Goal: Task Accomplishment & Management: Manage account settings

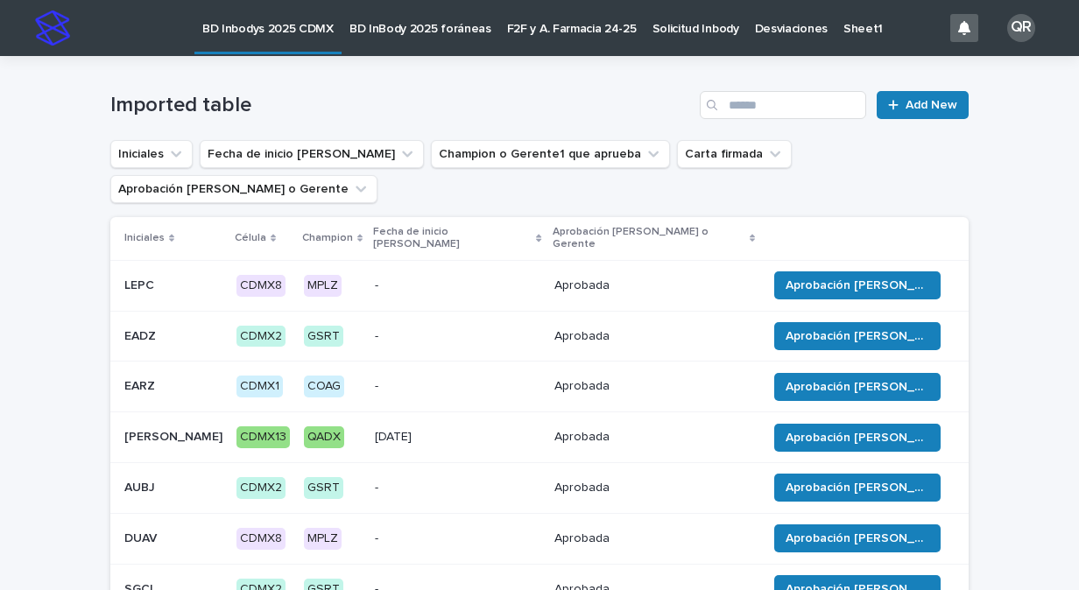
click at [429, 32] on p "BD InBody 2025 foráneas" at bounding box center [420, 18] width 142 height 37
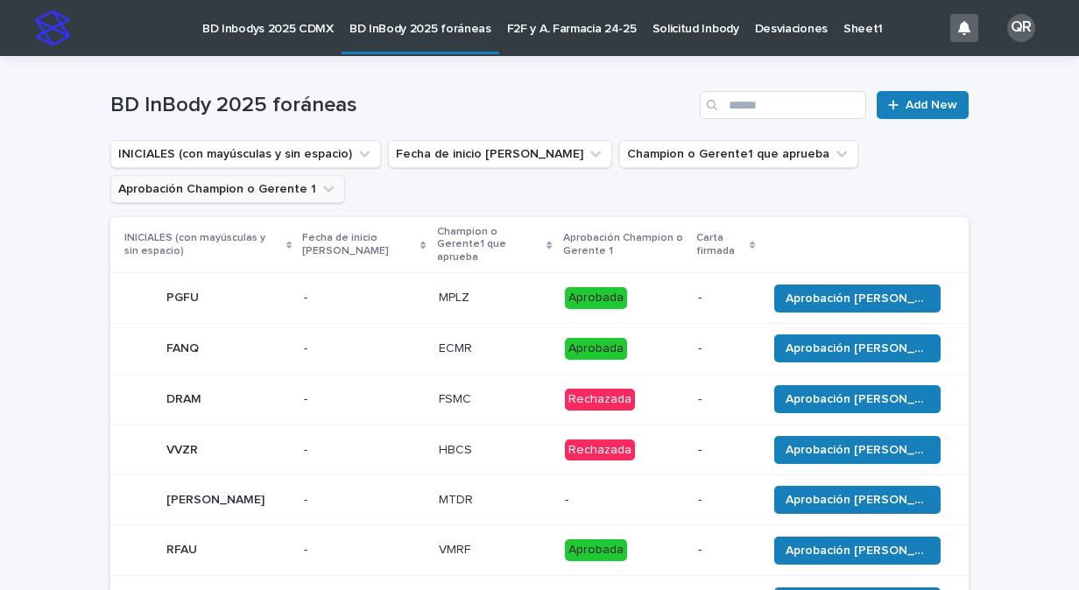
click at [323, 189] on icon "Aprobación Champion o Gerente 1" at bounding box center [328, 190] width 11 height 6
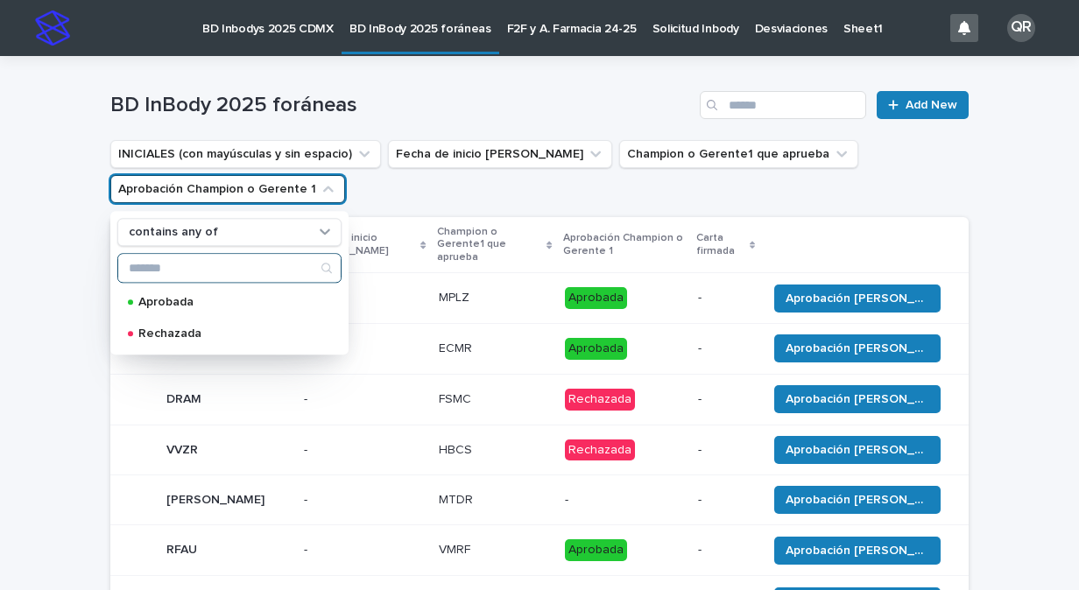
click at [262, 268] on input "Search" at bounding box center [229, 268] width 222 height 28
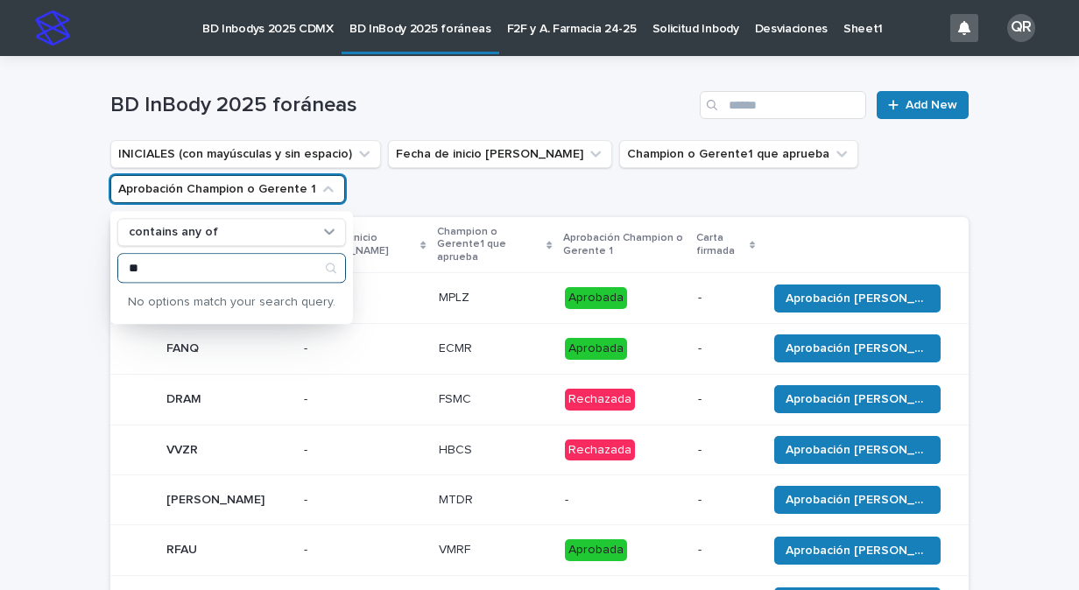
type input "*"
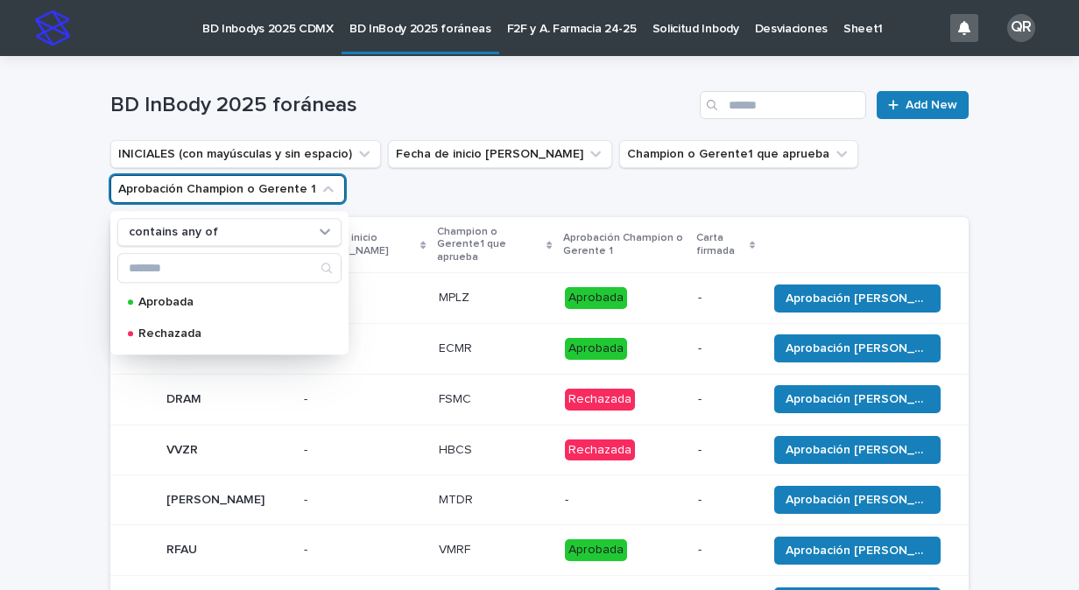
click at [8, 393] on div "Loading... Saving… Loading... Saving… BD InBody 2025 foráneas Add New INICIALES…" at bounding box center [539, 491] width 1079 height 871
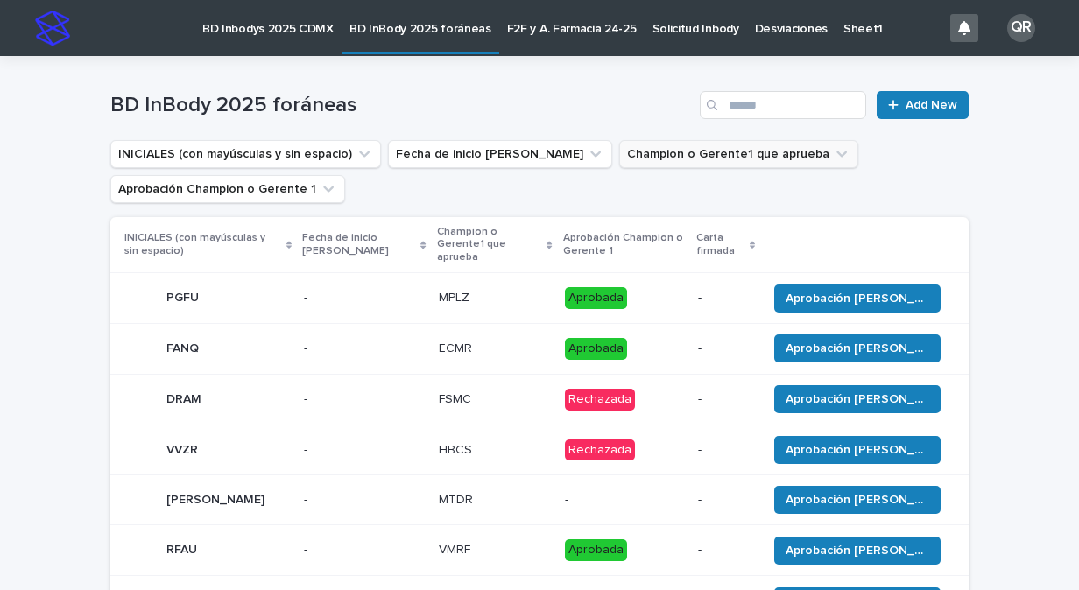
click at [833, 157] on icon "Champion o Gerente1 que aprueba" at bounding box center [842, 154] width 18 height 18
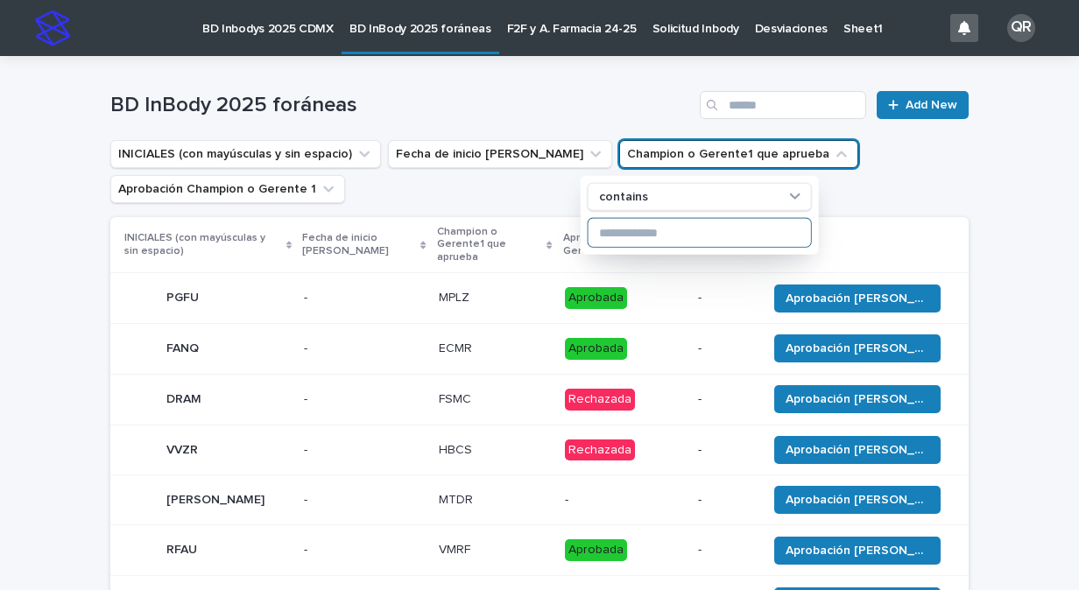
click at [695, 229] on input at bounding box center [699, 233] width 222 height 28
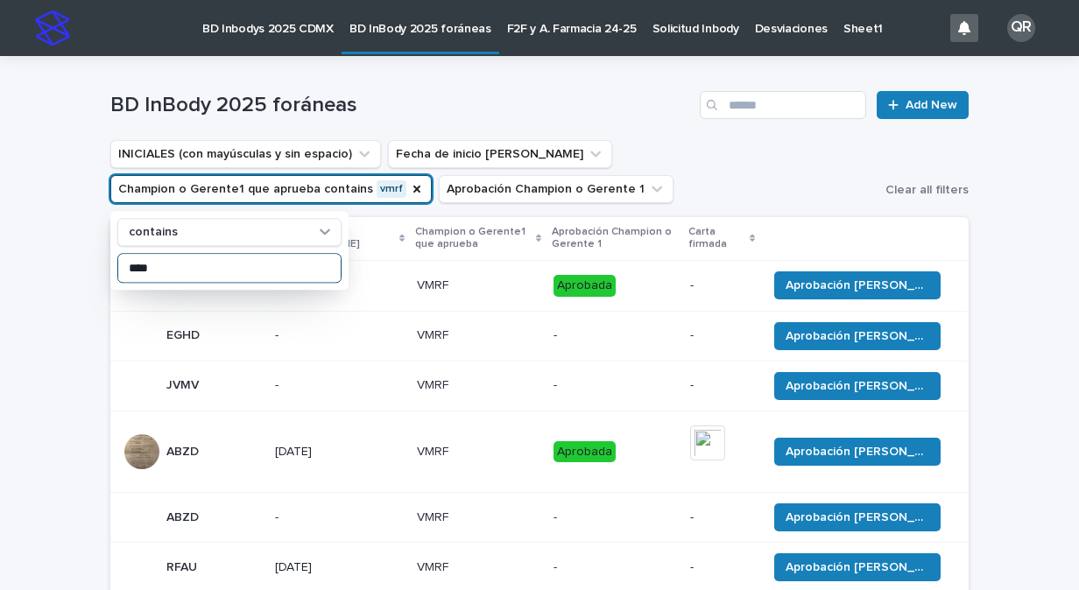
type input "****"
click at [806, 172] on ul "INICIALES (con mayúsculas y sin espacio) Fecha de inicio [PERSON_NAME] Champion…" at bounding box center [494, 172] width 775 height 70
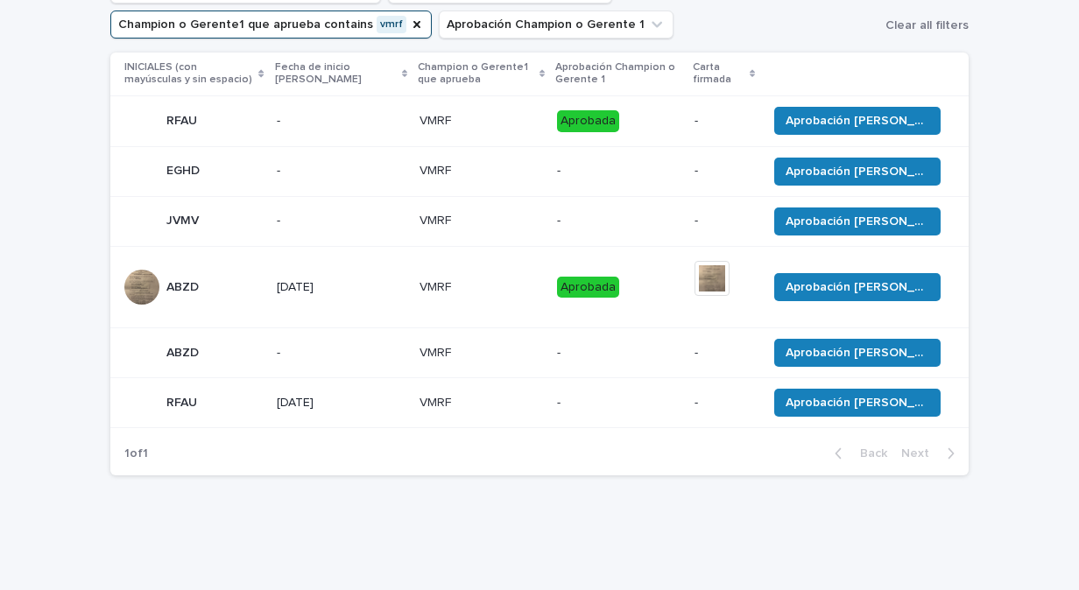
scroll to position [175, 0]
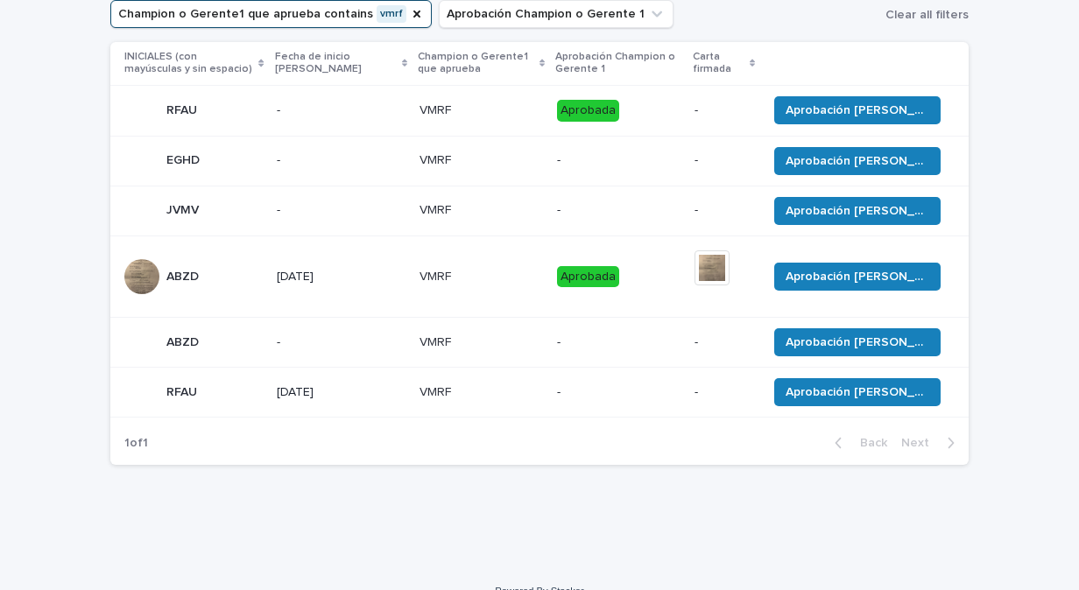
click at [179, 394] on p "RFAU" at bounding box center [183, 391] width 34 height 18
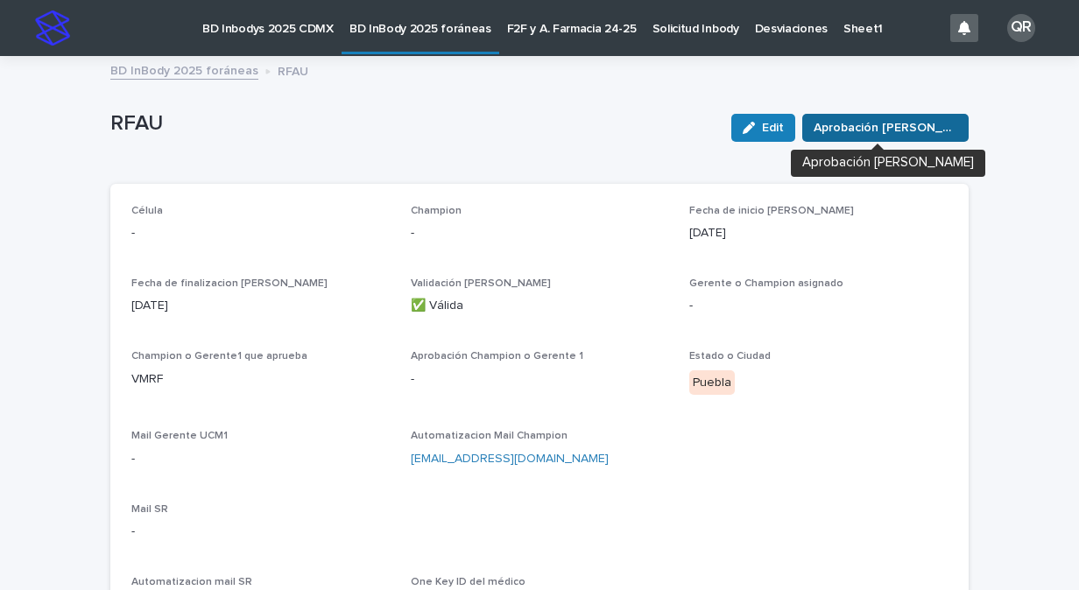
click at [898, 133] on span "Aprobación [PERSON_NAME]" at bounding box center [885, 128] width 144 height 18
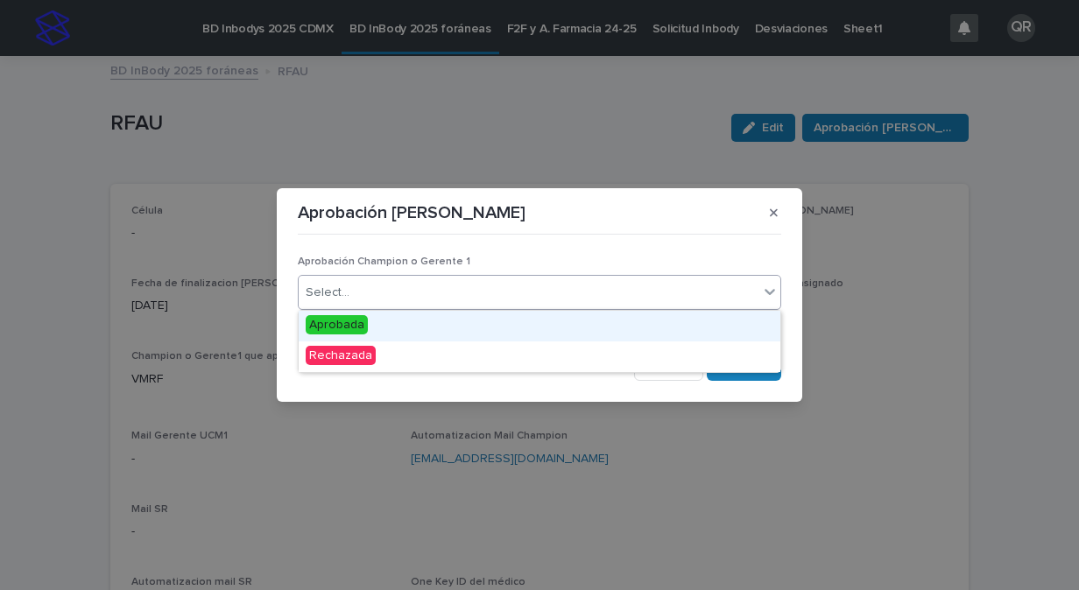
click at [760, 292] on div at bounding box center [769, 292] width 21 height 32
click at [352, 320] on span "Aprobada" at bounding box center [337, 324] width 62 height 19
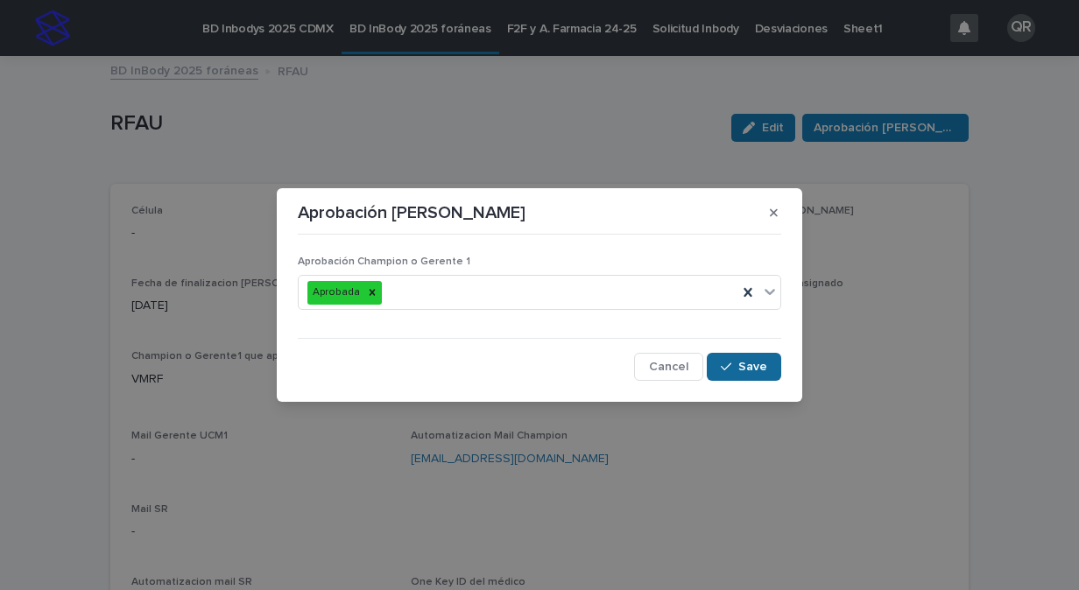
click at [735, 373] on button "Save" at bounding box center [744, 367] width 74 height 28
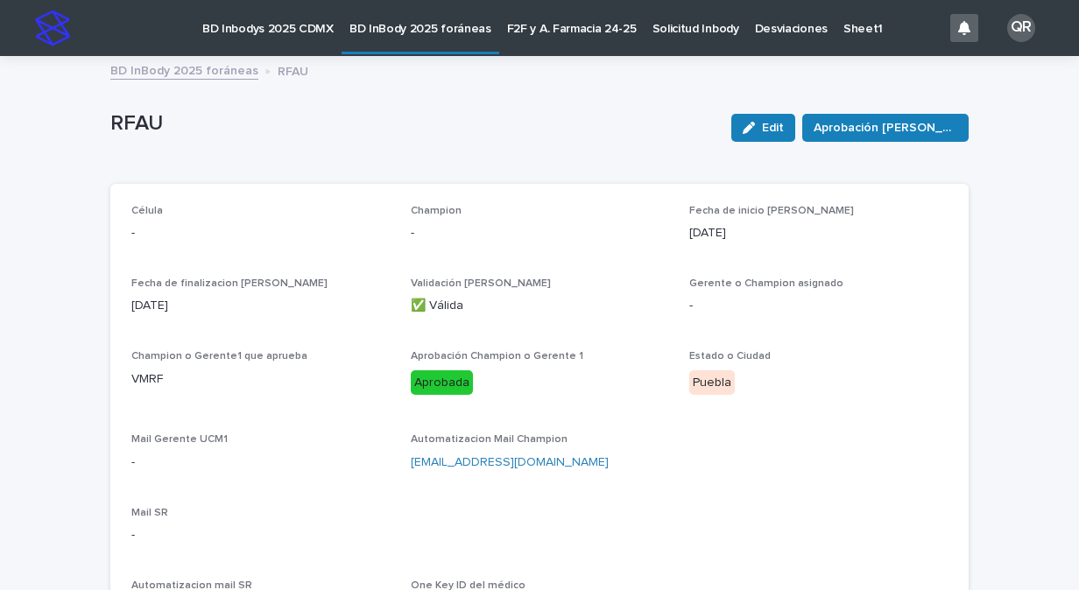
click at [416, 26] on p "BD InBody 2025 foráneas" at bounding box center [420, 18] width 142 height 37
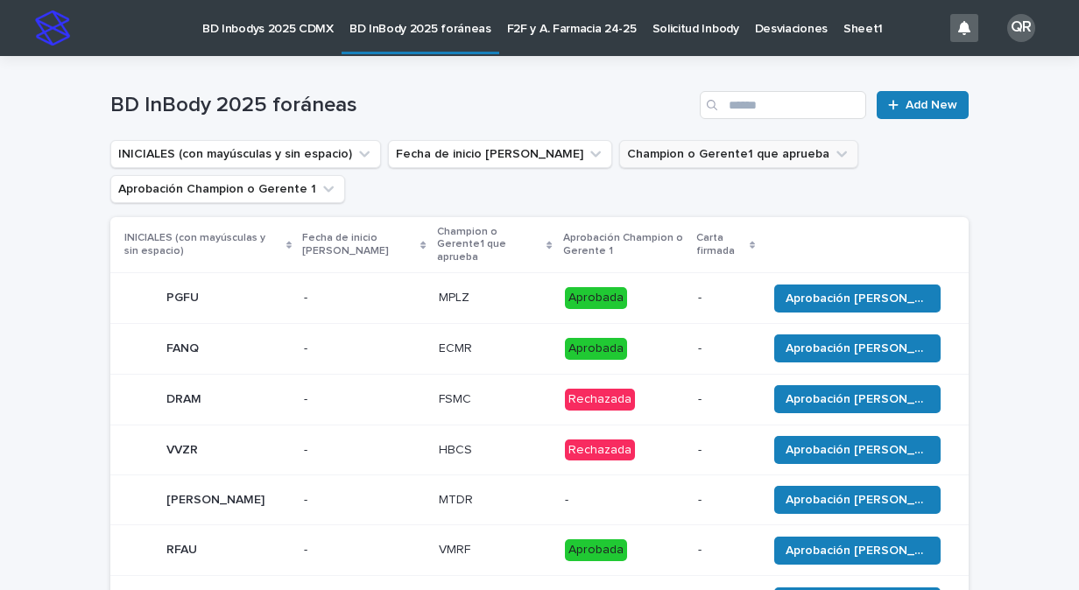
click at [836, 156] on icon "Champion o Gerente1 que aprueba" at bounding box center [841, 154] width 11 height 6
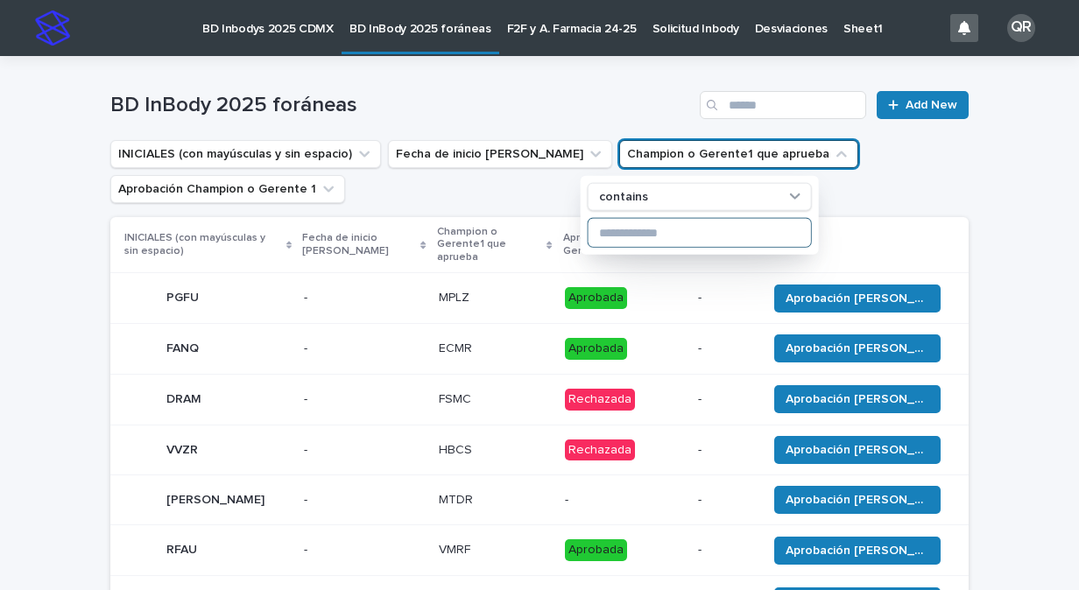
click at [685, 224] on input at bounding box center [699, 233] width 222 height 28
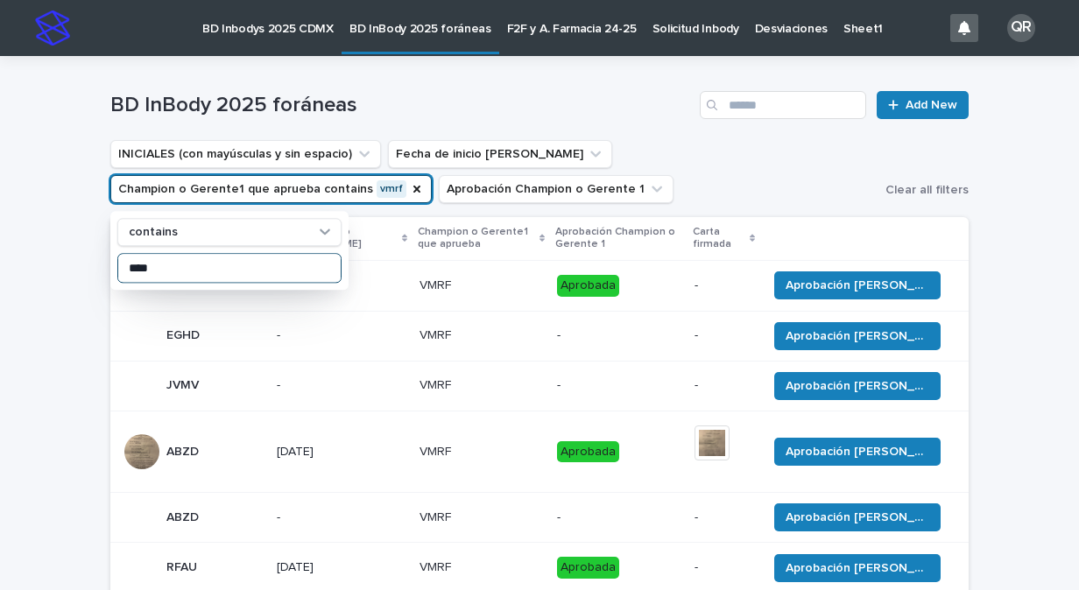
type input "****"
click at [0, 255] on html "BD Inbodys 2025 CDMX BD InBody 2025 foráneas F2F y A. Farmacia 24-25 Solicitud …" at bounding box center [539, 295] width 1079 height 590
click at [28, 266] on div "Loading... Saving… Loading... Saving… BD InBody 2025 foráneas Add New INICIALES…" at bounding box center [539, 399] width 1079 height 686
